Goal: Task Accomplishment & Management: Manage account settings

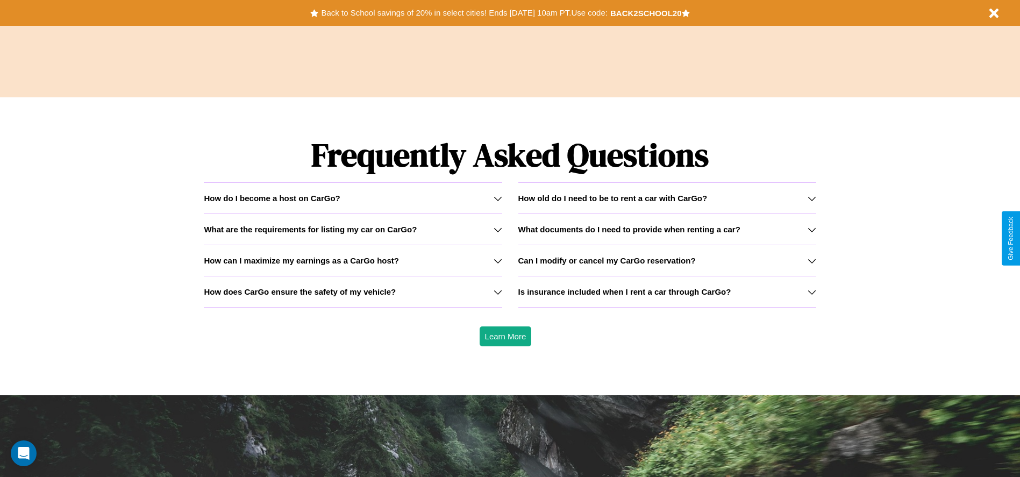
scroll to position [1543, 0]
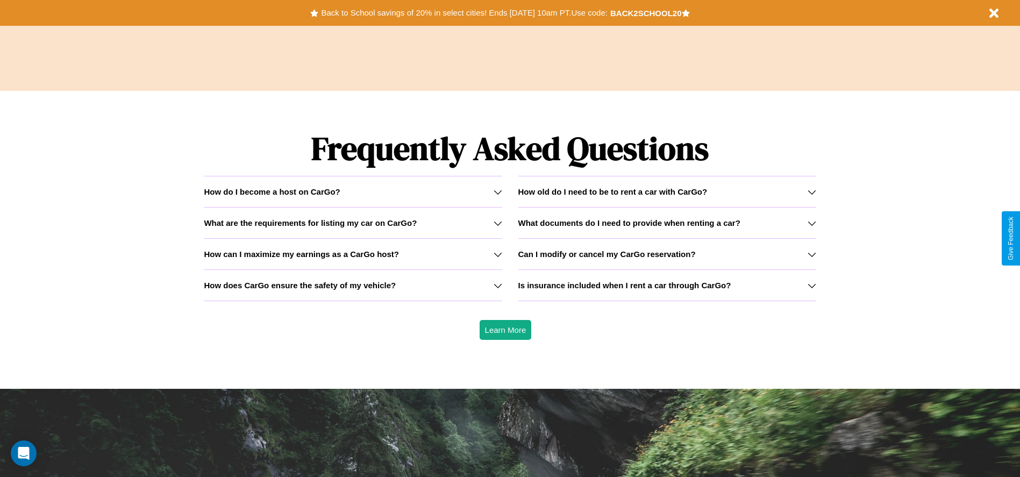
click at [812, 285] on icon at bounding box center [812, 285] width 9 height 9
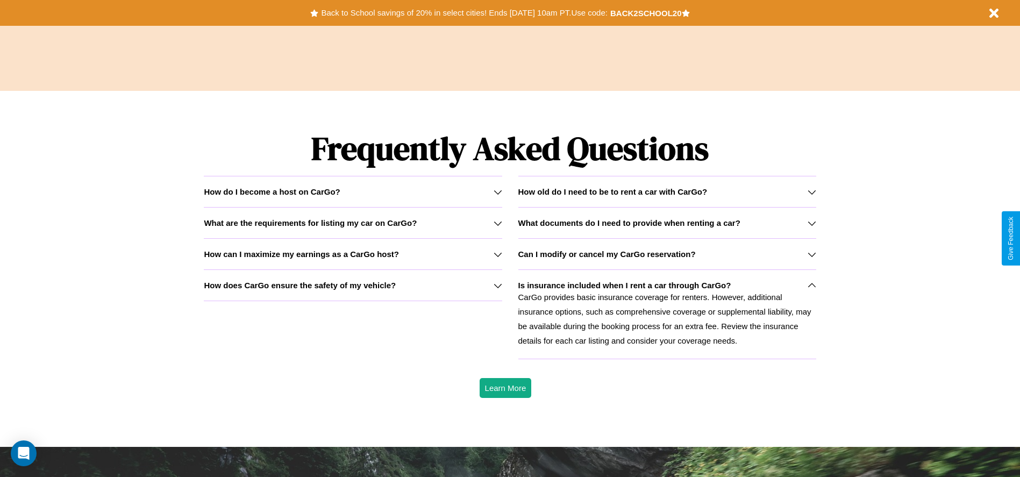
click at [812, 223] on icon at bounding box center [812, 223] width 9 height 9
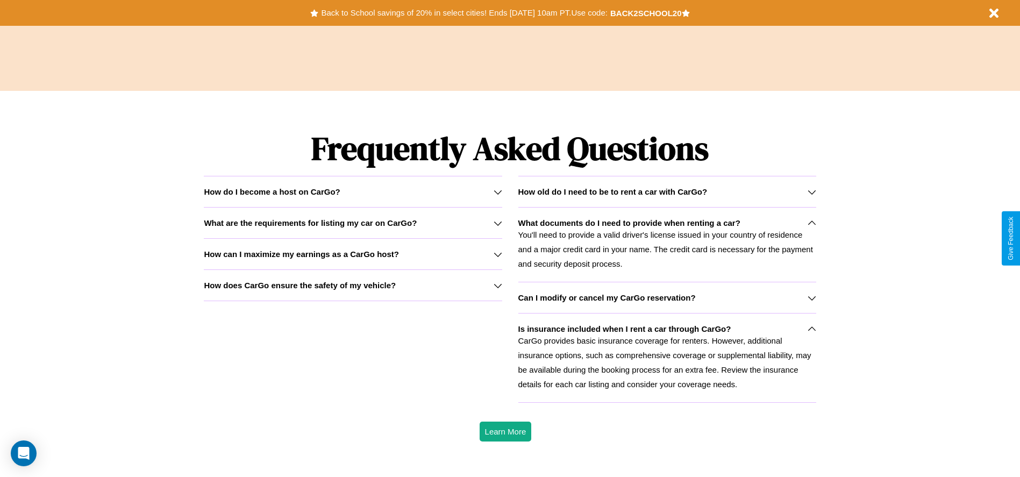
click at [497, 254] on icon at bounding box center [498, 254] width 9 height 9
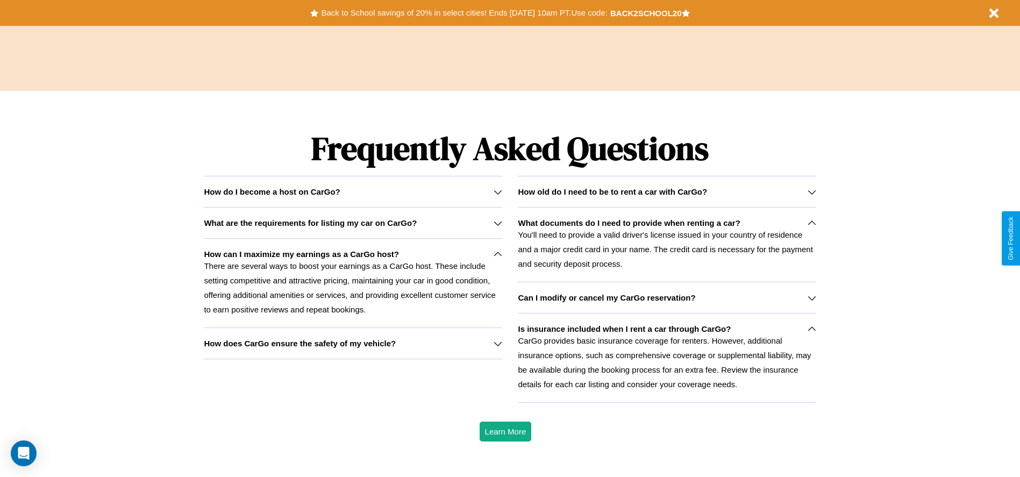
click at [812, 297] on icon at bounding box center [812, 298] width 9 height 9
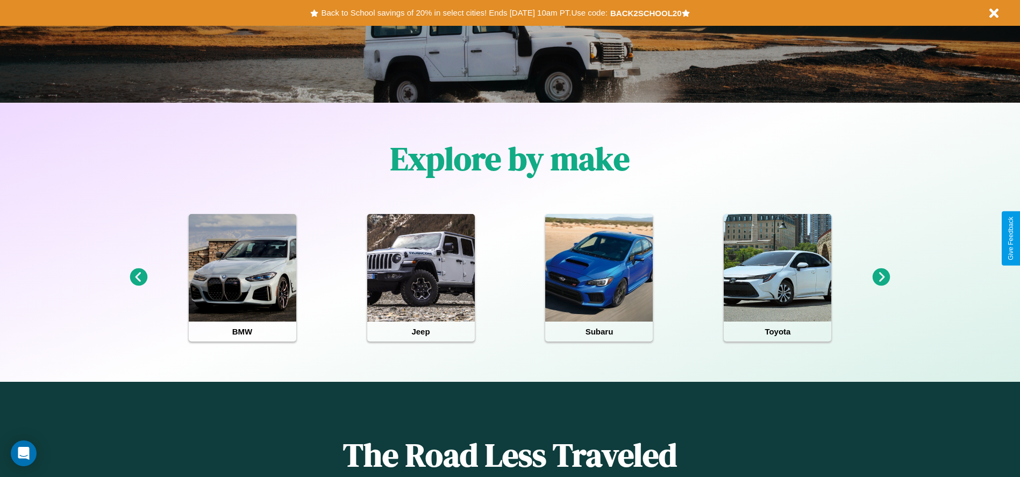
scroll to position [0, 0]
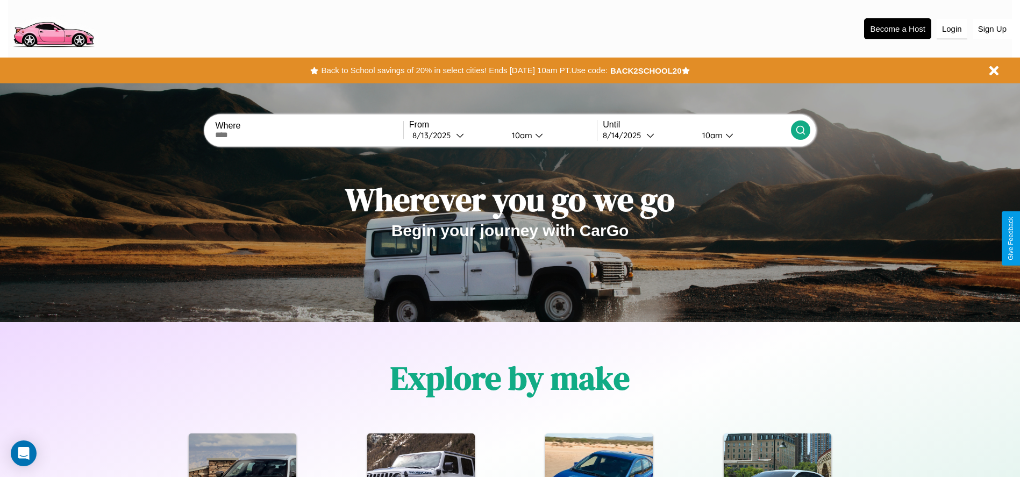
click at [952, 29] on button "Login" at bounding box center [952, 29] width 31 height 20
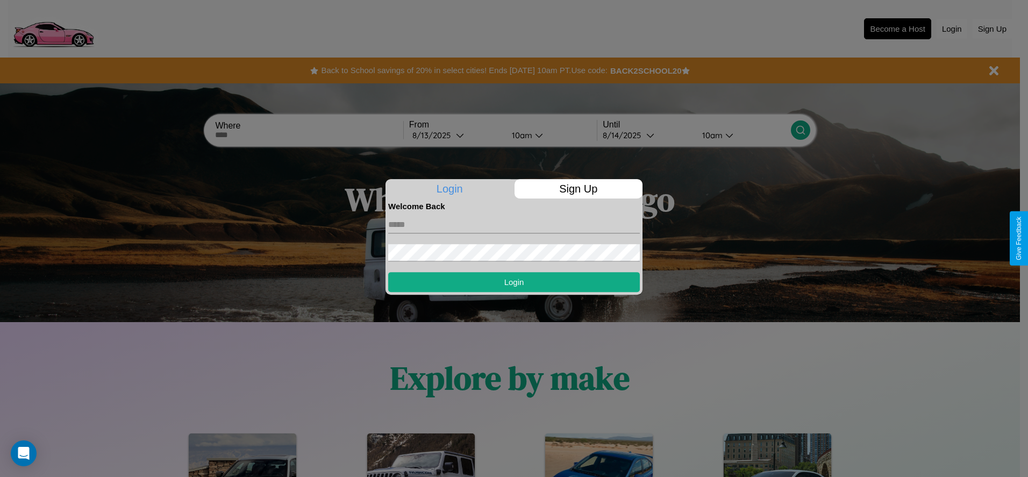
click at [514, 224] on input "text" at bounding box center [514, 224] width 252 height 17
type input "**********"
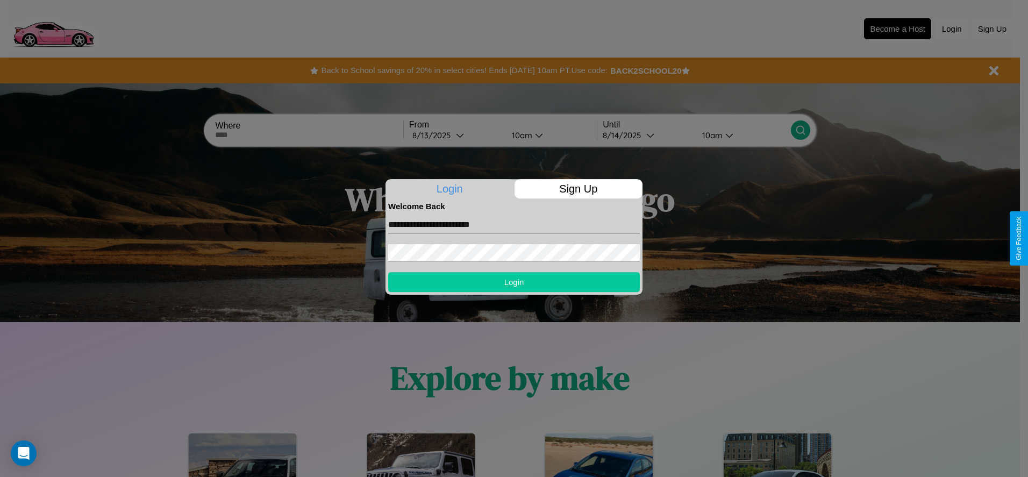
click at [514, 282] on button "Login" at bounding box center [514, 282] width 252 height 20
